Goal: Find specific page/section: Find specific page/section

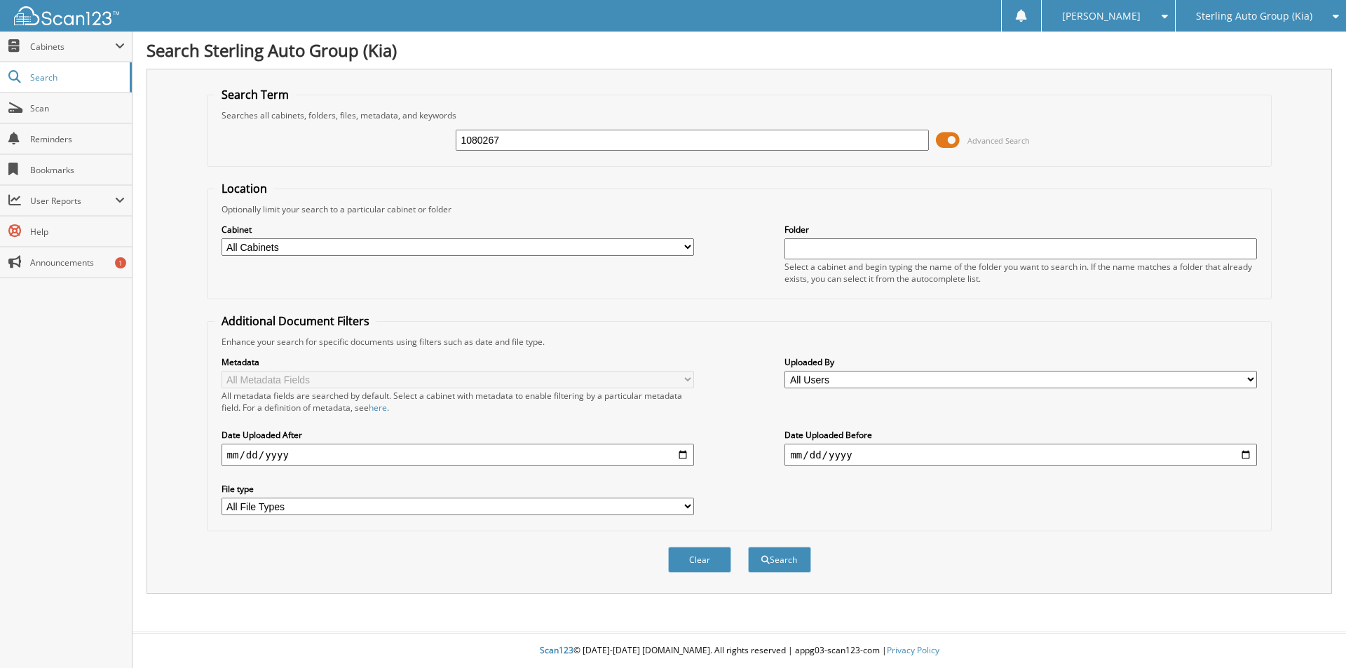
type input "1080267"
click at [748, 547] on button "Search" at bounding box center [779, 560] width 63 height 26
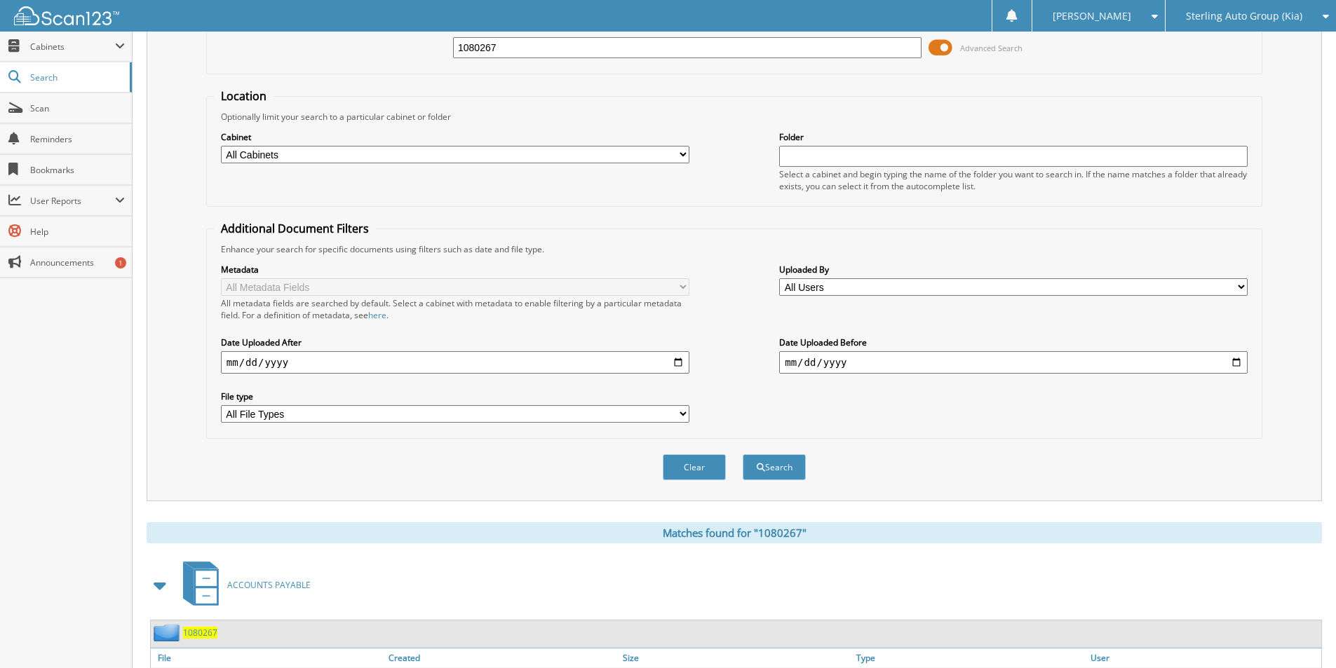
scroll to position [194, 0]
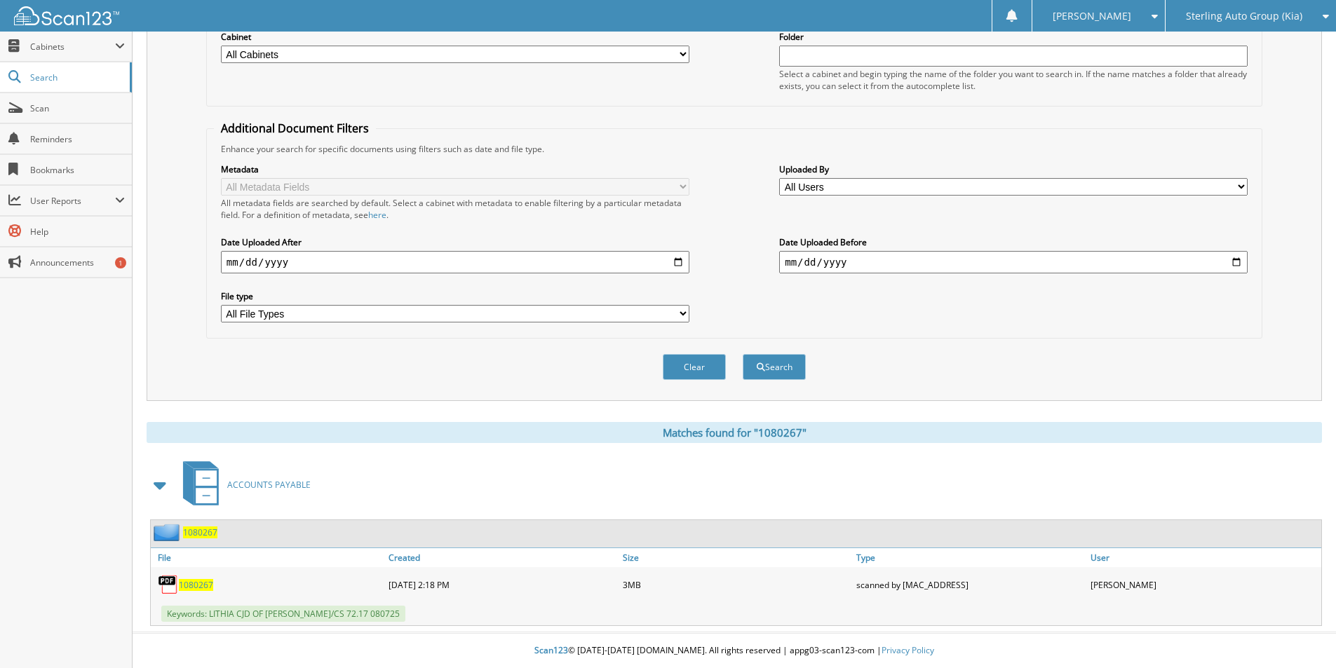
click at [188, 588] on span "1080267" at bounding box center [196, 585] width 34 height 12
